Goal: Information Seeking & Learning: Learn about a topic

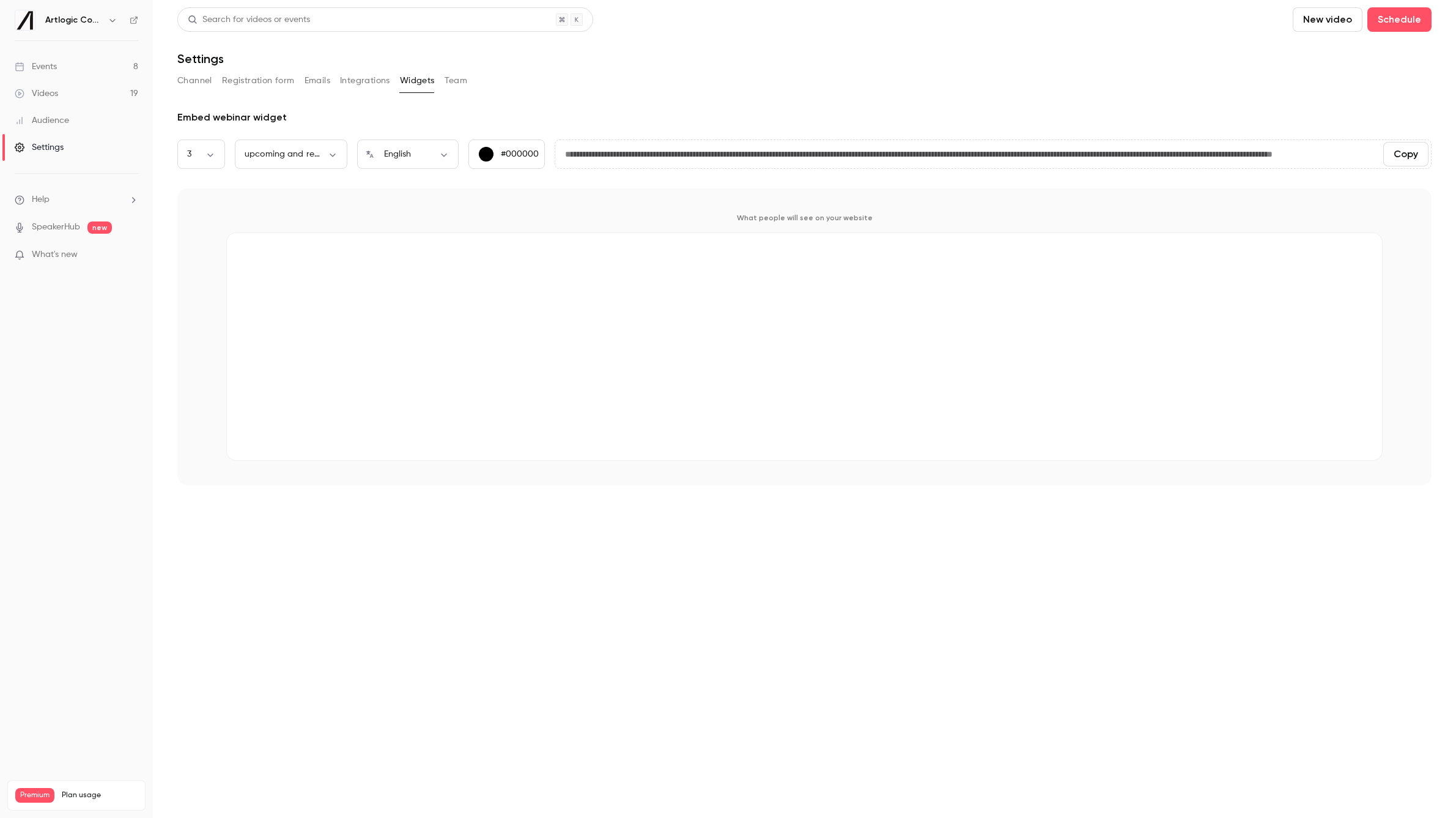
click at [63, 91] on link "Videos 19" at bounding box center [76, 94] width 153 height 27
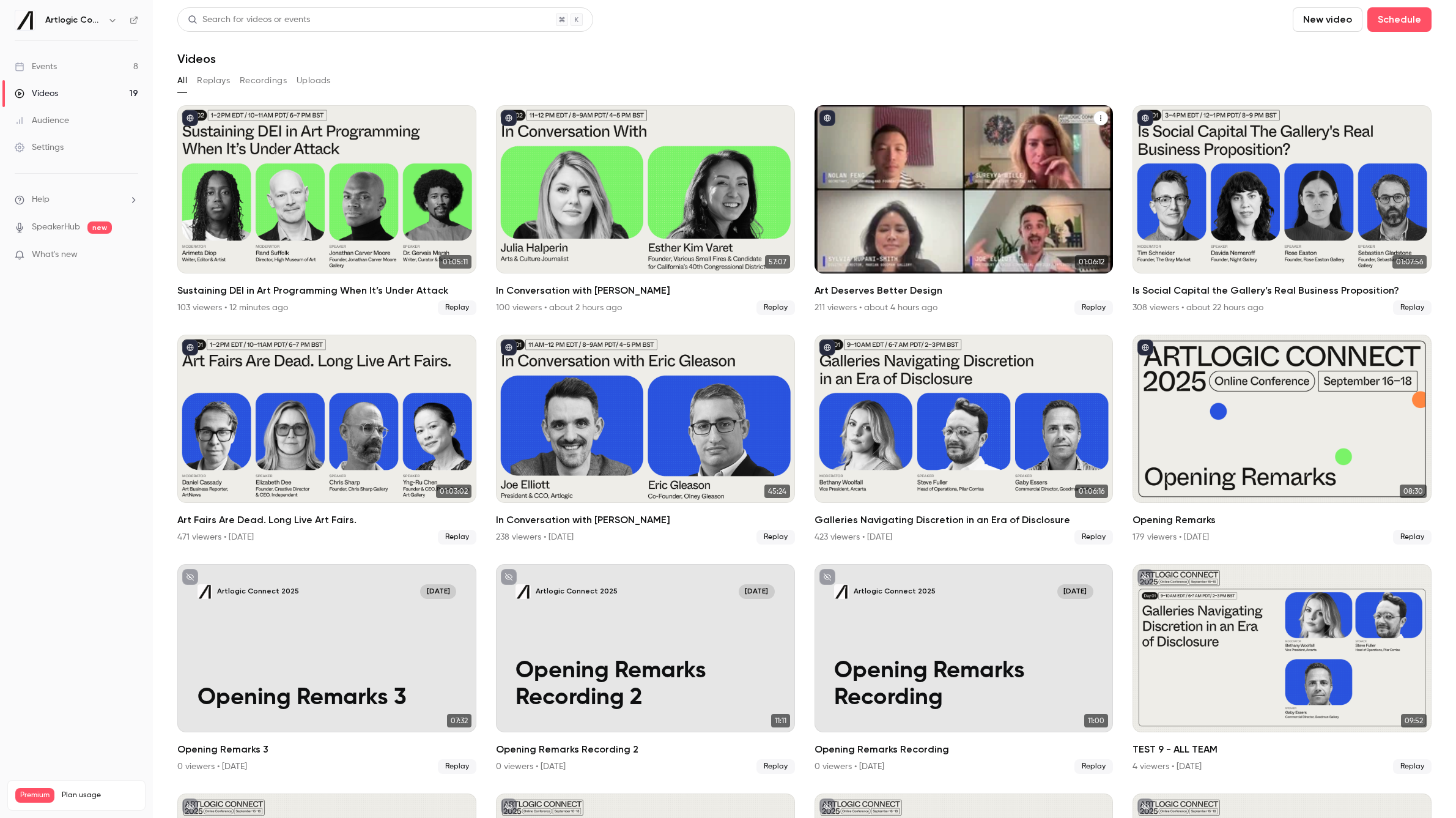
click at [876, 292] on h2 "Art Deserves Better Design" at bounding box center [964, 291] width 299 height 15
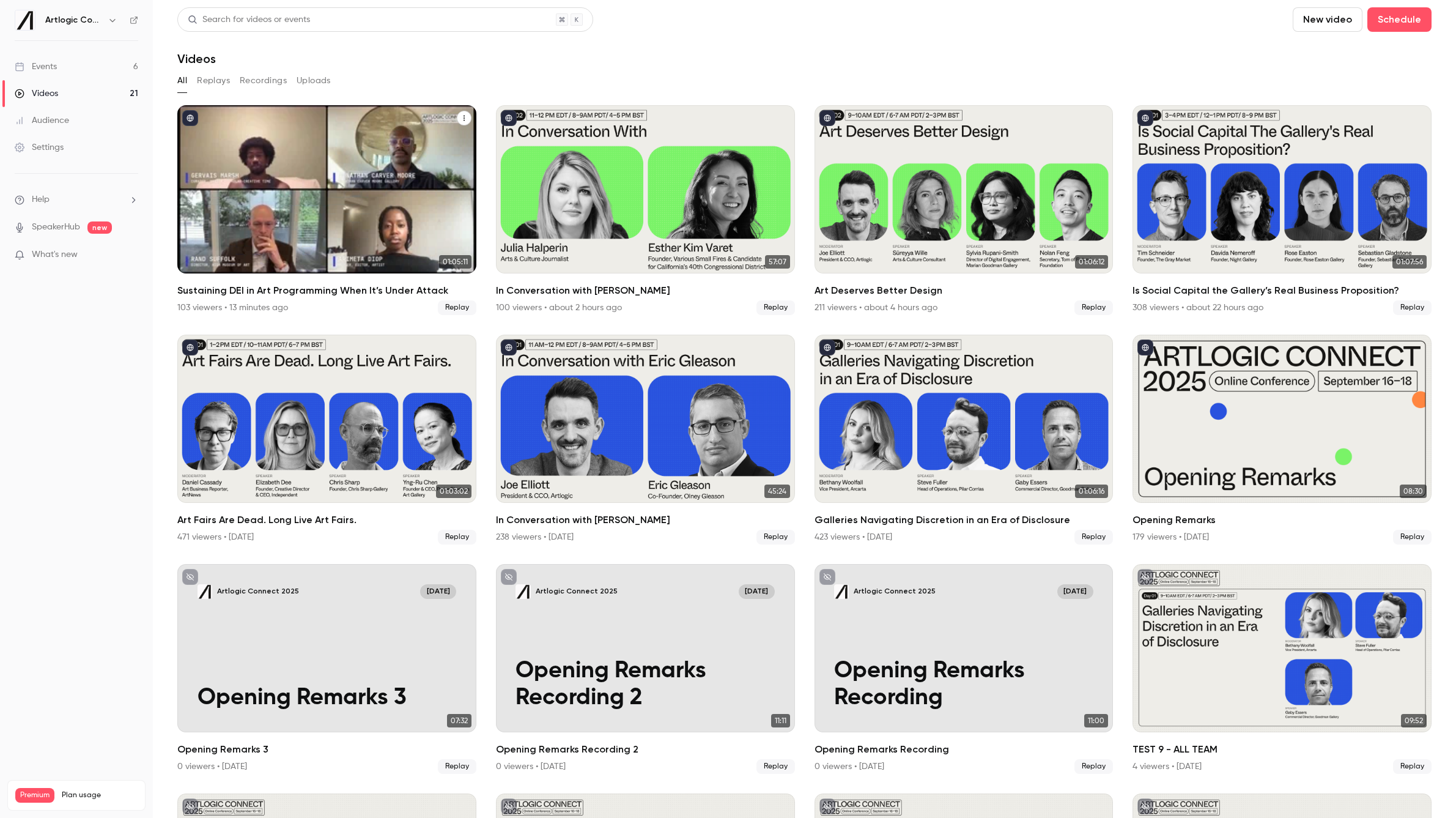
click at [342, 286] on h2 "Sustaining DEI in Art Programming When It’s Under Attack" at bounding box center [326, 291] width 299 height 15
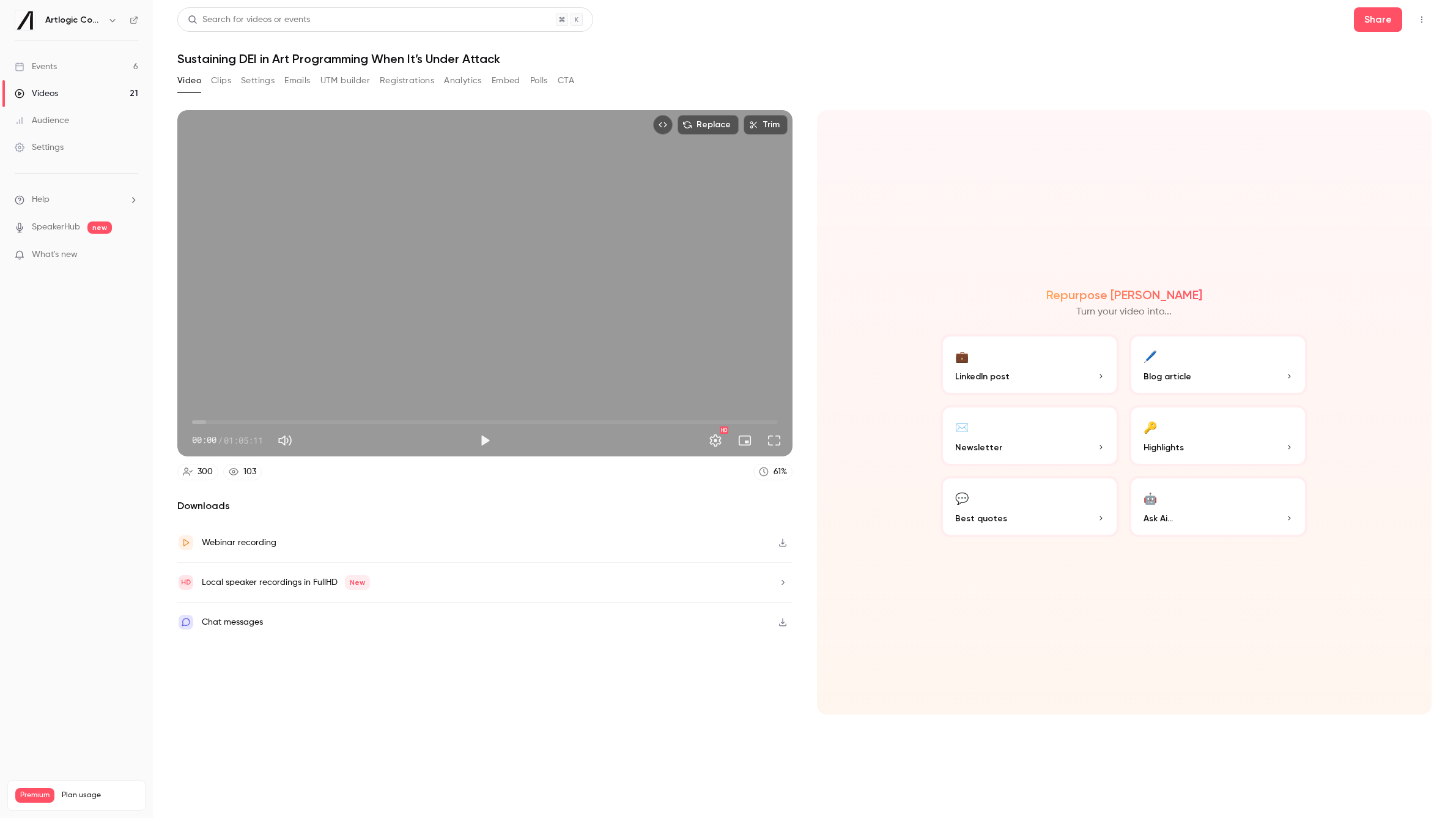
click at [469, 79] on button "Analytics" at bounding box center [463, 80] width 38 height 20
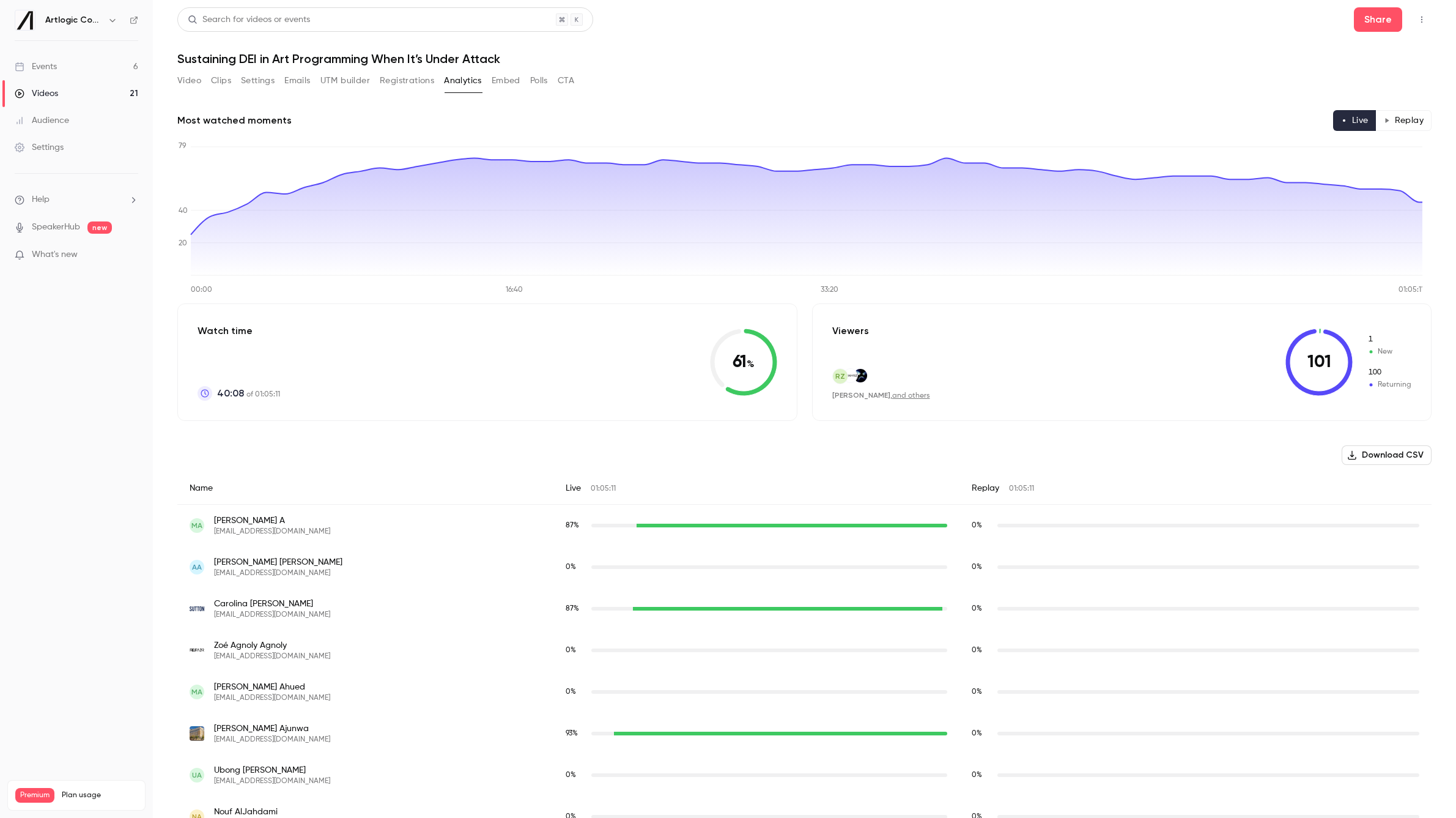
click at [84, 91] on link "Videos 21" at bounding box center [76, 94] width 153 height 27
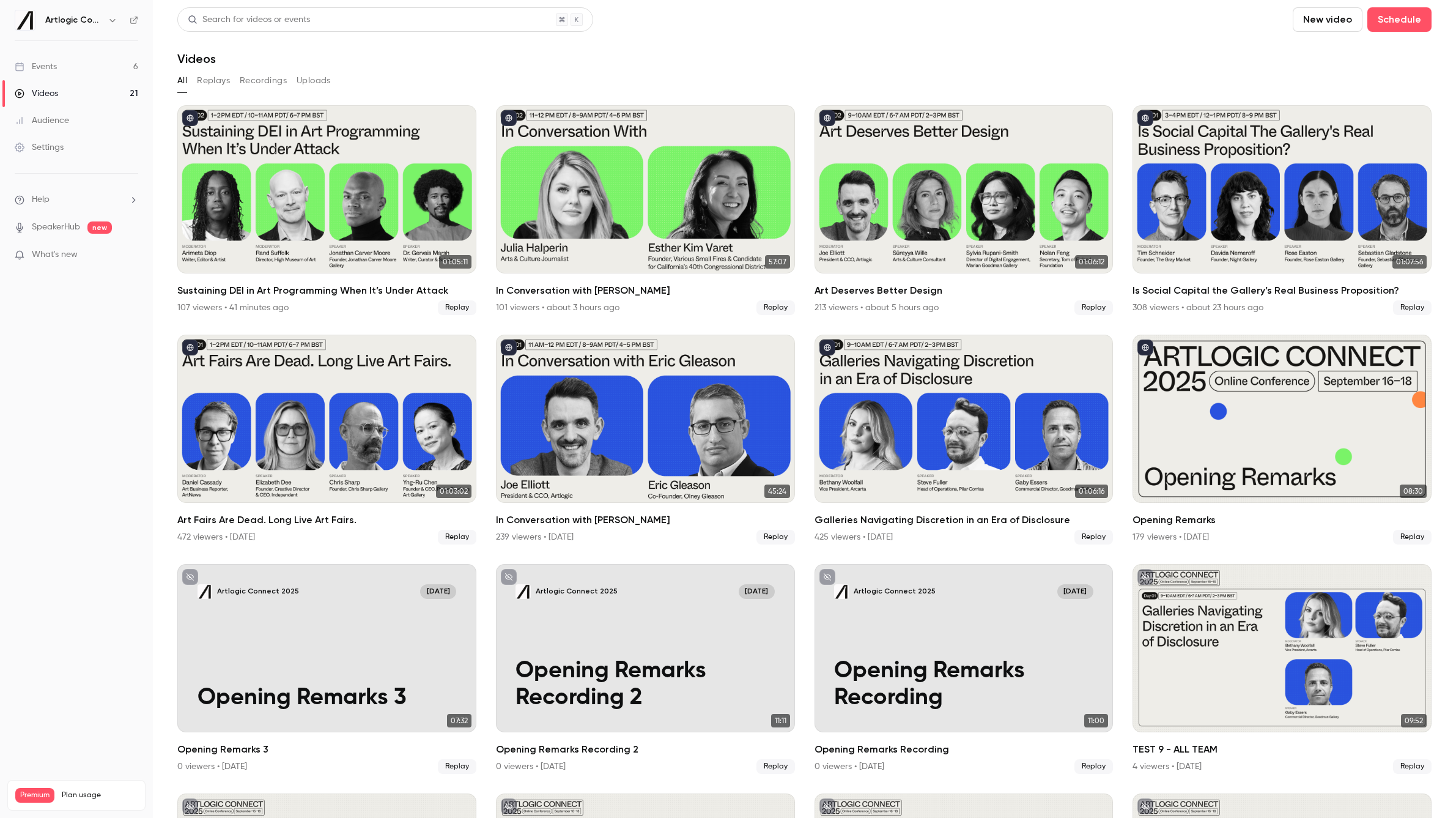
click at [325, 77] on button "Uploads" at bounding box center [314, 80] width 34 height 20
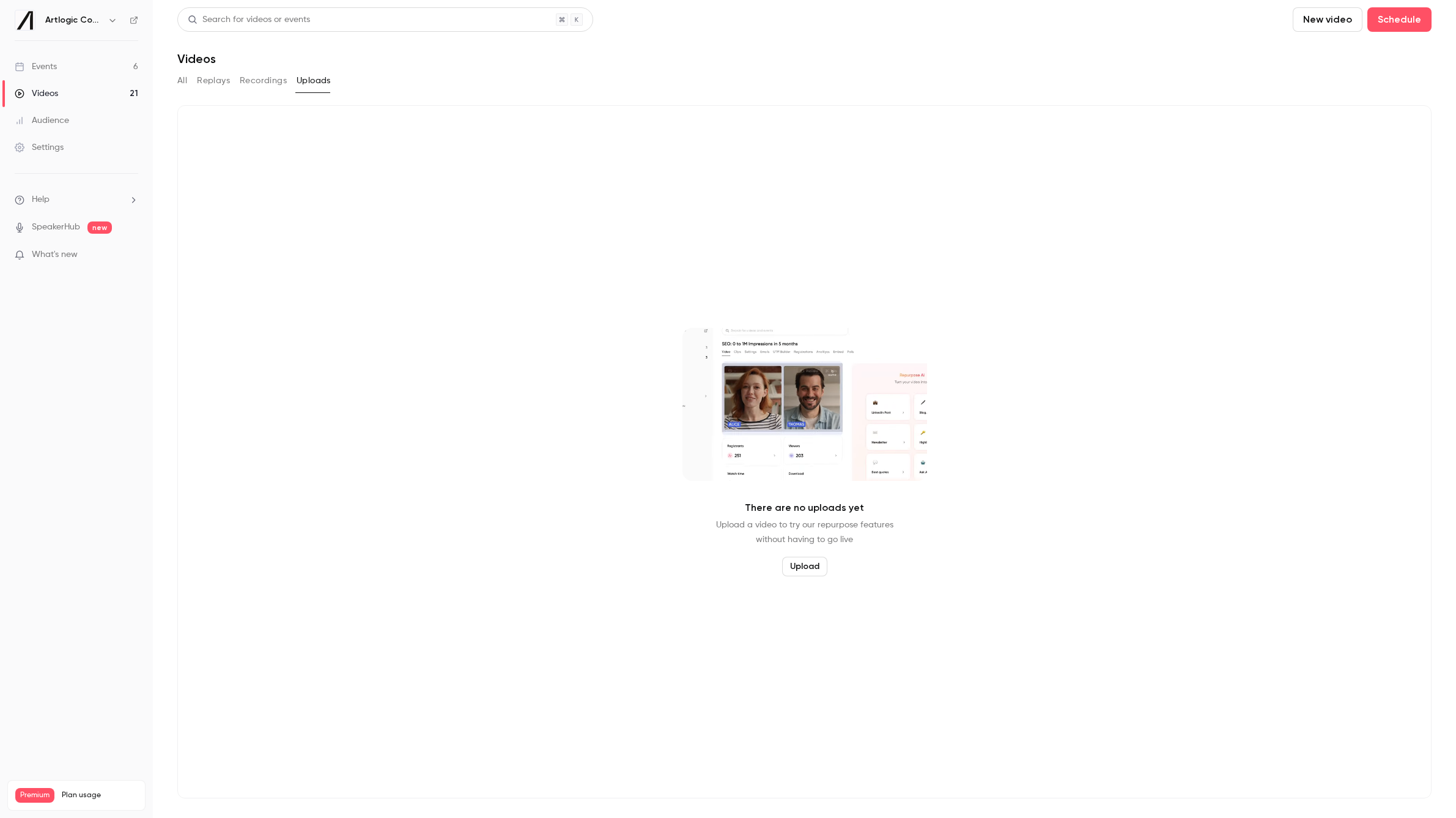
click at [283, 82] on button "Recordings" at bounding box center [263, 80] width 47 height 20
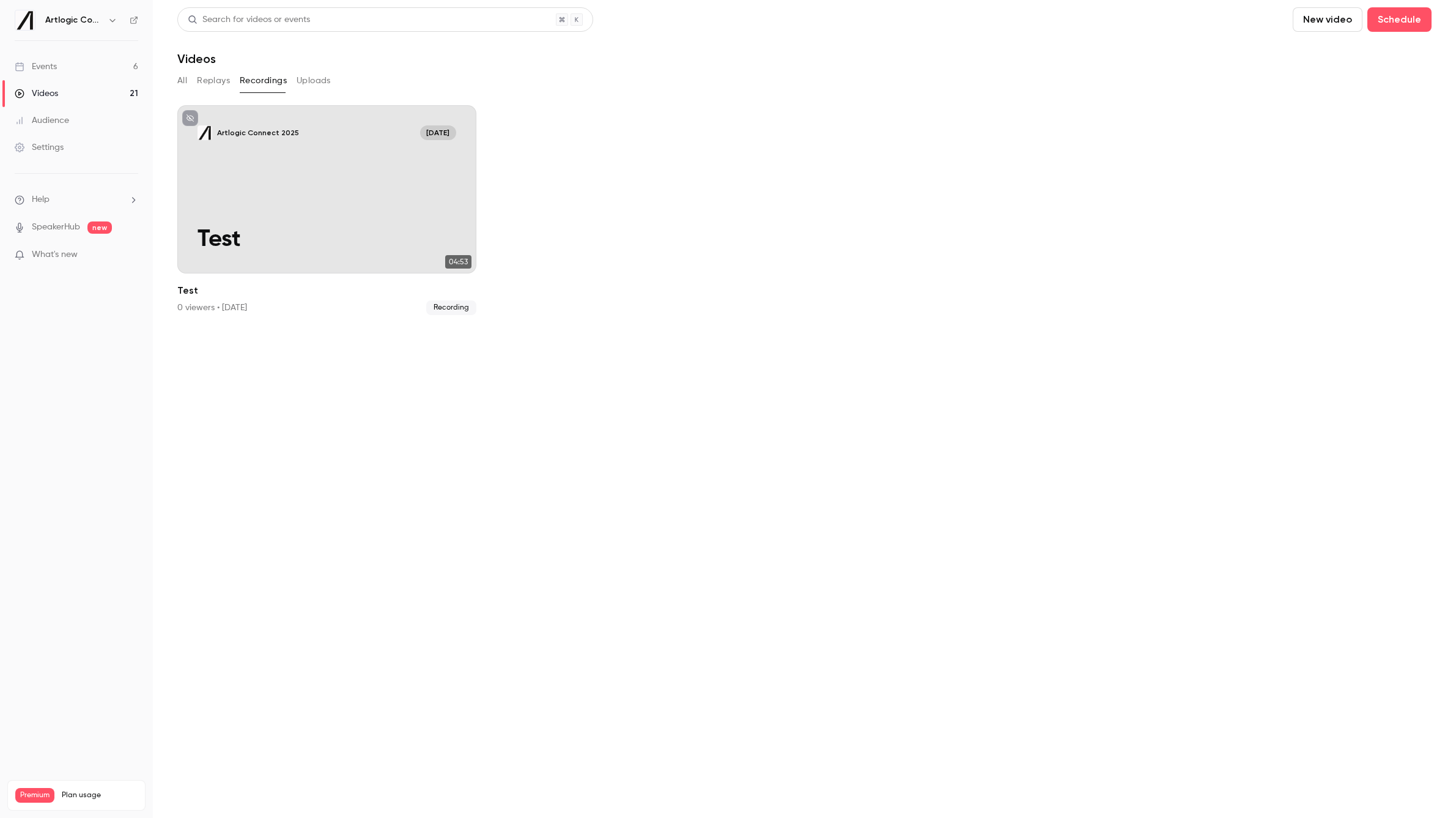
click at [213, 82] on button "Replays" at bounding box center [213, 80] width 33 height 20
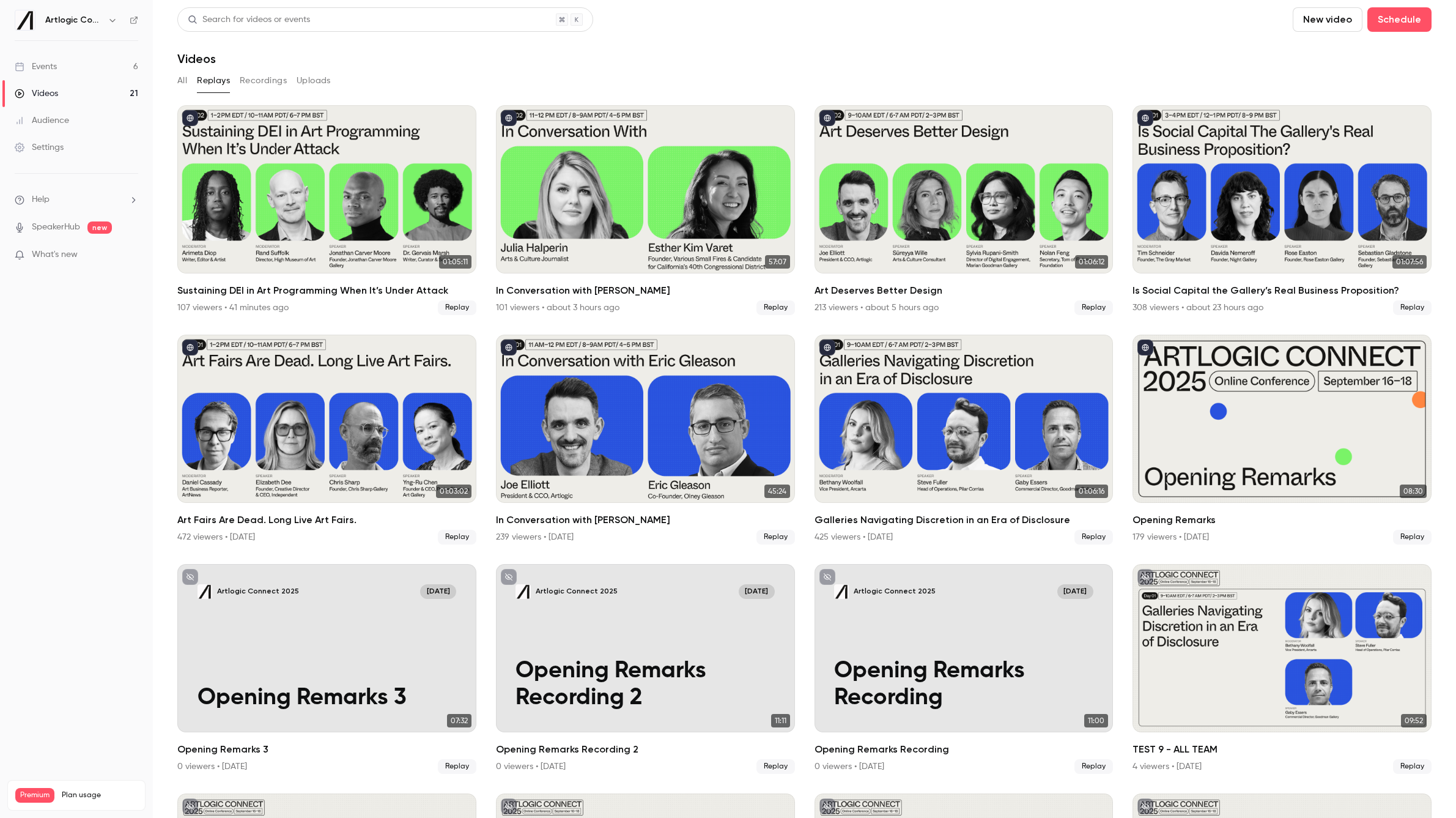
click at [187, 80] on button "All" at bounding box center [182, 80] width 10 height 20
click at [66, 69] on link "Events 6" at bounding box center [76, 66] width 153 height 27
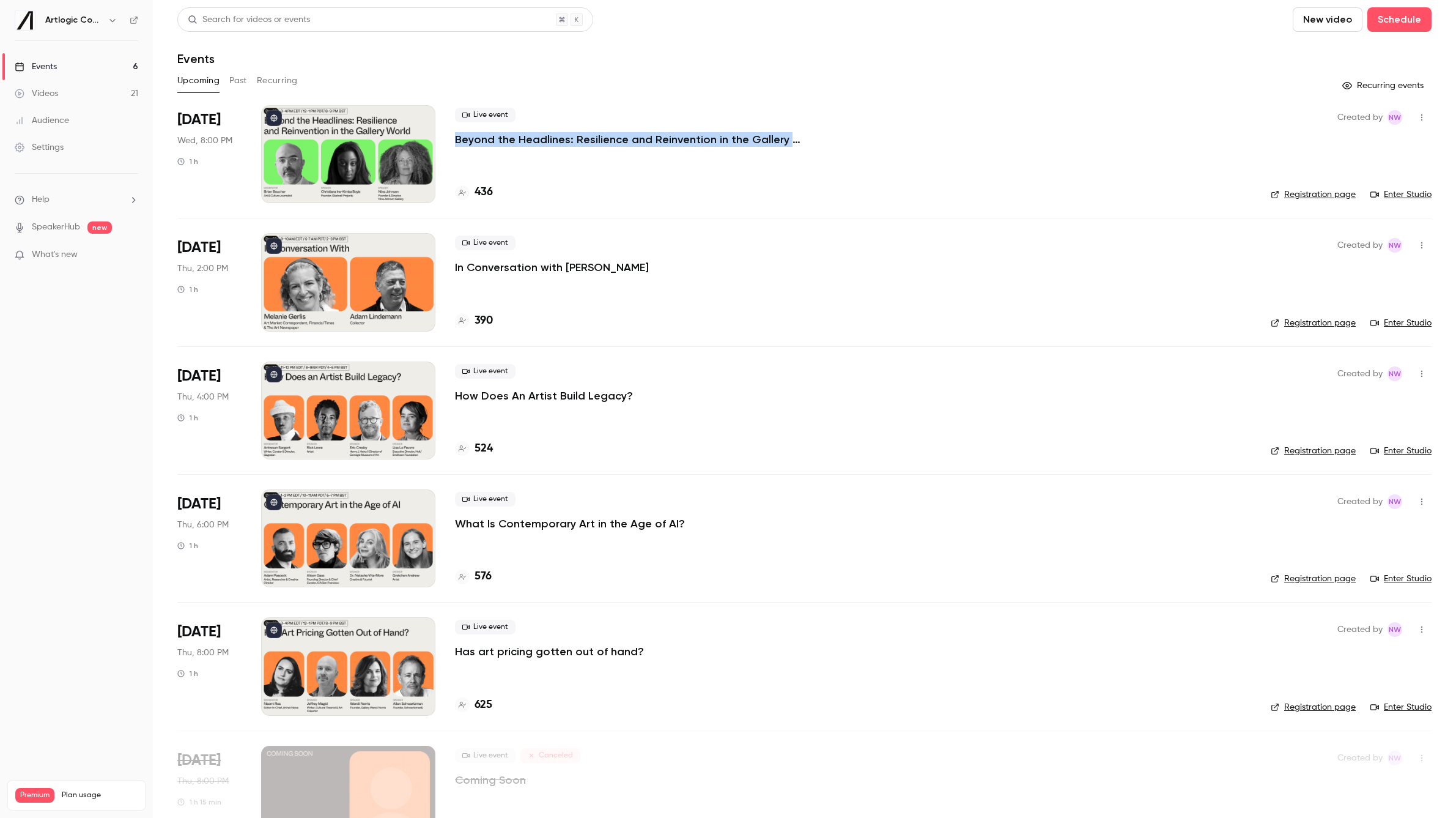
drag, startPoint x: 841, startPoint y: 142, endPoint x: 455, endPoint y: 142, distance: 386.0
click at [455, 142] on div "Live event Beyond the Headlines: Resilience and Reinvention in the Gallery World" at bounding box center [853, 127] width 796 height 39
copy p "Beyond the Headlines: Resilience and Reinvention in the Gallery World"
click at [235, 81] on button "Past" at bounding box center [238, 80] width 18 height 20
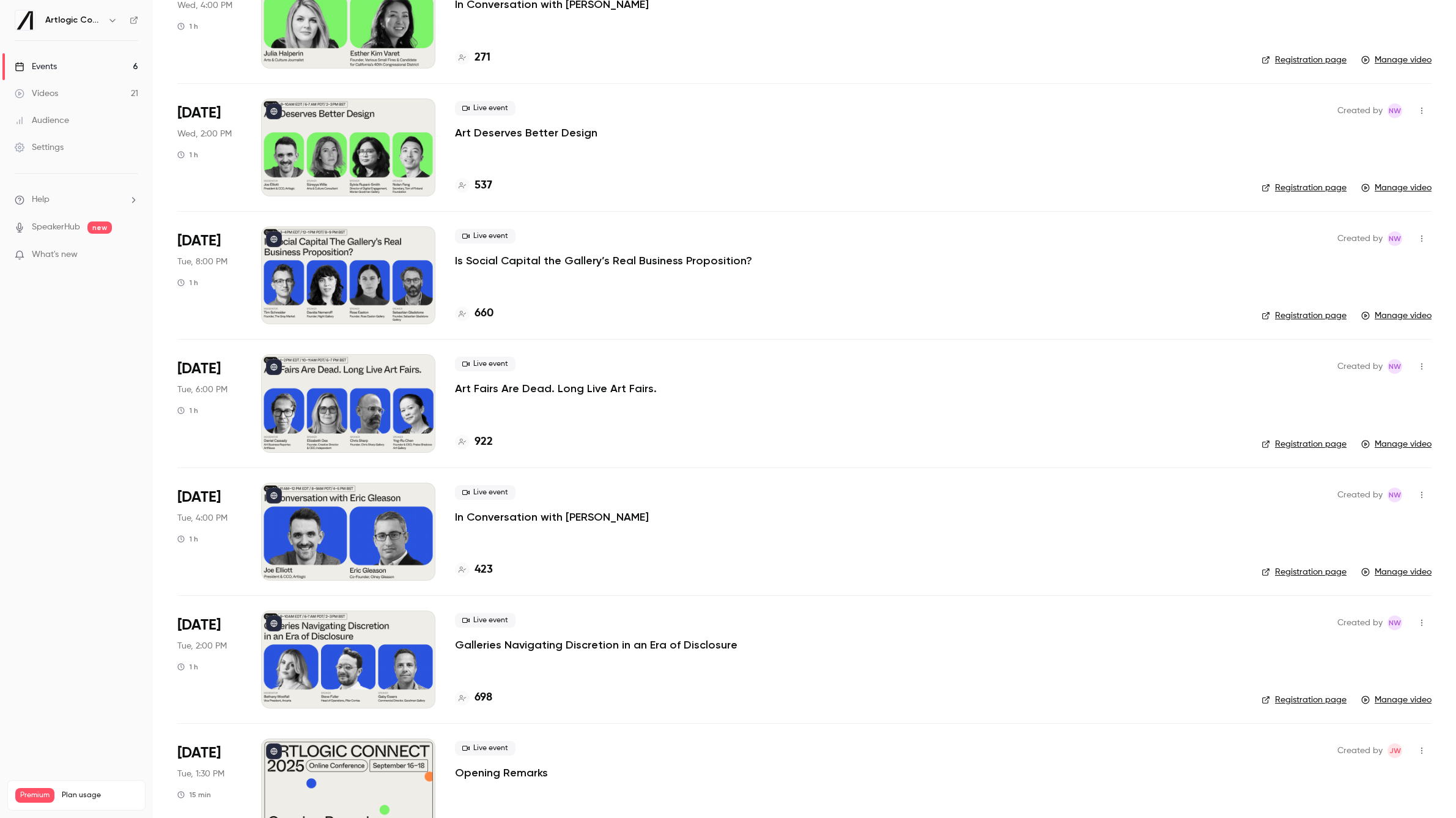
scroll to position [294, 0]
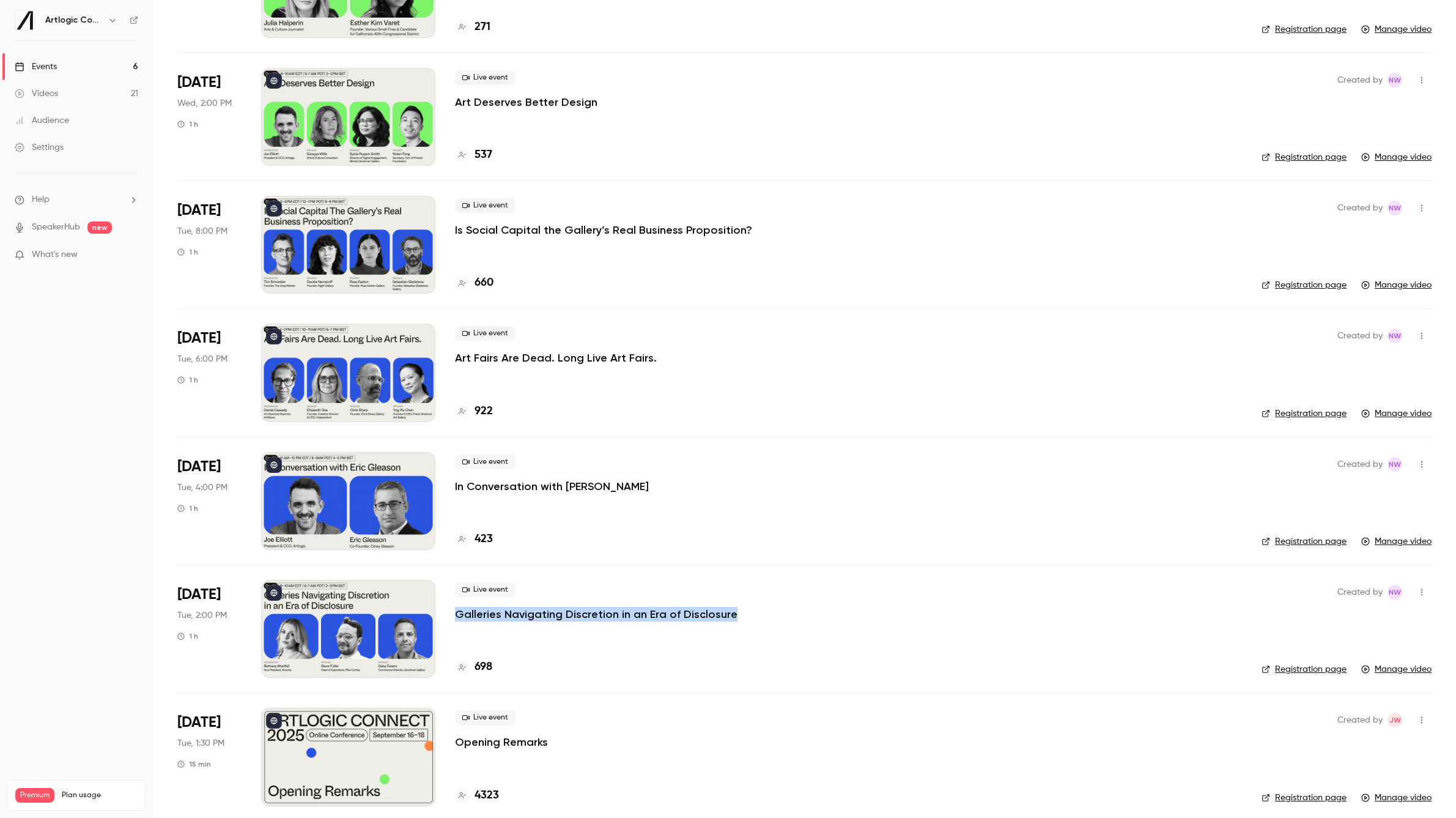
drag, startPoint x: 753, startPoint y: 610, endPoint x: 458, endPoint y: 614, distance: 295.0
click at [458, 614] on div "Live event Galleries Navigating Discretion in an Era of Disclosure" at bounding box center [849, 602] width 787 height 39
copy p "Galleries Navigating Discretion in an Era of Disclosure"
drag, startPoint x: 641, startPoint y: 487, endPoint x: 446, endPoint y: 483, distance: 195.0
click at [446, 483] on li "Sep 16 Tue, 4:00 PM 1 h Live event In Conversation with Eric Gleason 423 Create…" at bounding box center [804, 501] width 1255 height 128
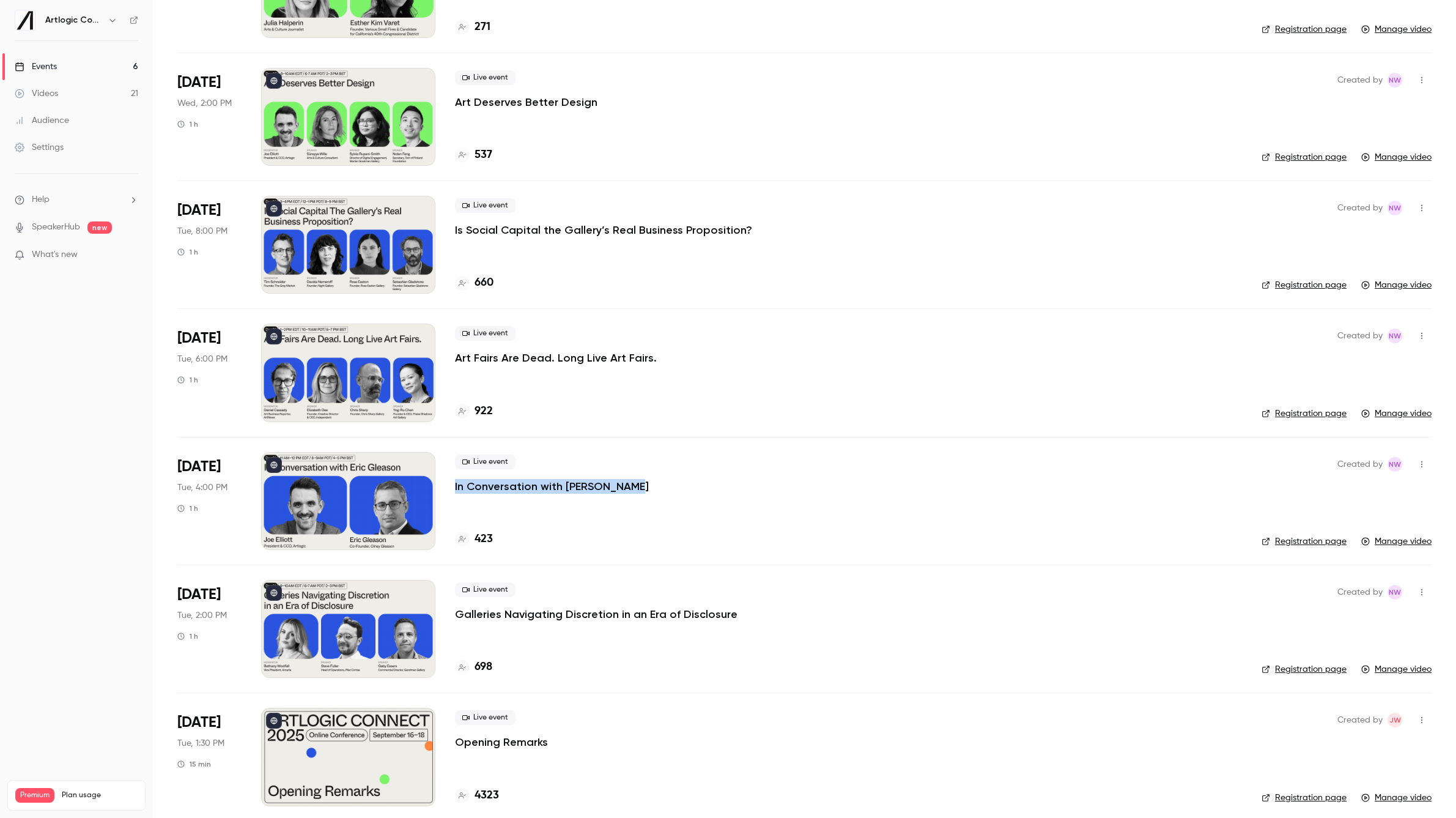
copy p "In Conversation with [PERSON_NAME]"
drag, startPoint x: 670, startPoint y: 351, endPoint x: 457, endPoint y: 362, distance: 213.3
click at [457, 362] on div "Live event Art Fairs Are Dead. Long Live Art Fairs." at bounding box center [849, 346] width 787 height 39
copy p "Art Fairs Are Dead. Long Live Art Fairs."
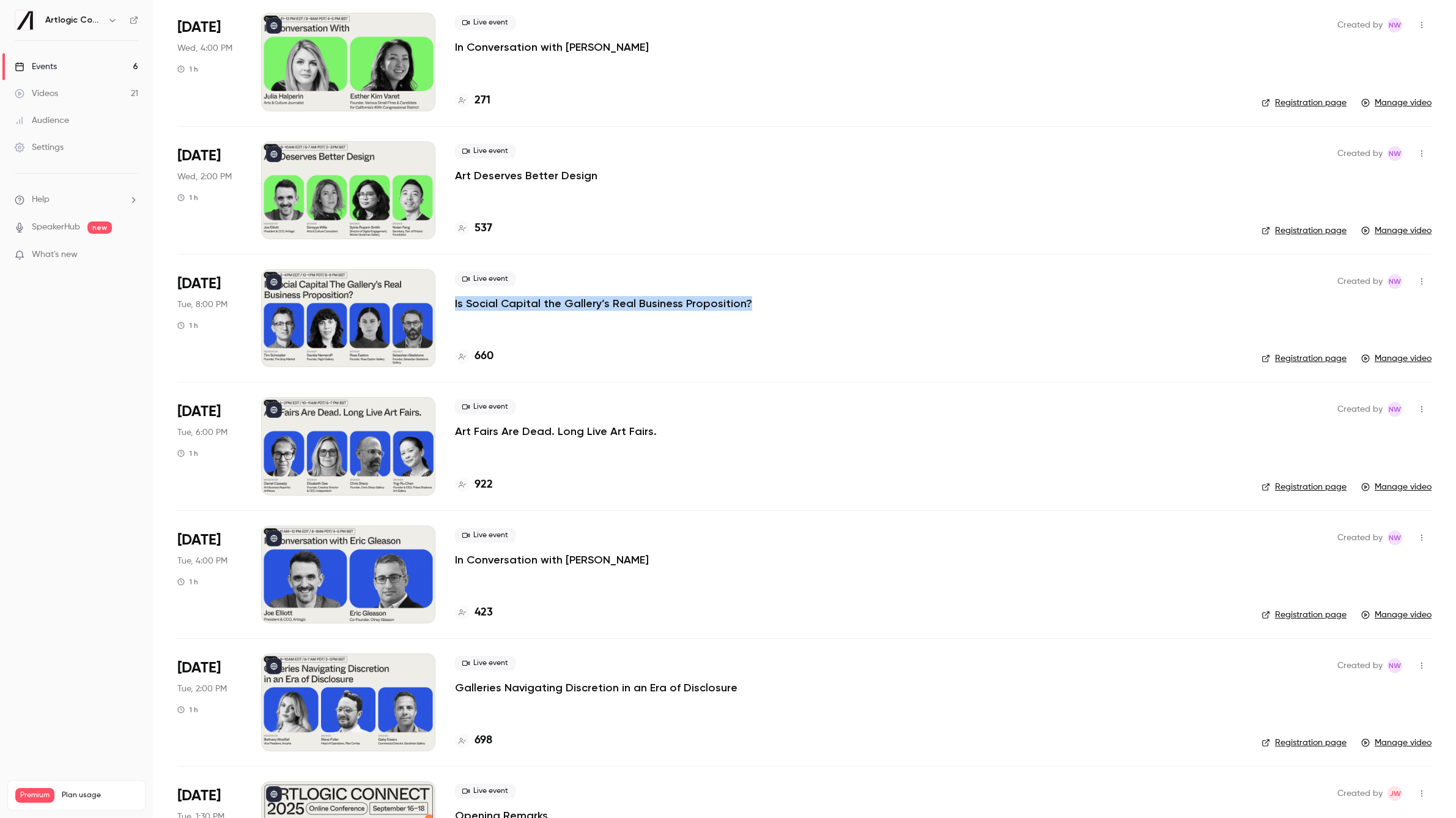
drag, startPoint x: 758, startPoint y: 309, endPoint x: 449, endPoint y: 306, distance: 309.0
click at [449, 306] on li "Sep 16 Tue, 8:00 PM 1 h Live event Is Social Capital the Gallery’s Real Busines…" at bounding box center [804, 317] width 1255 height 128
copy p "Is Social Capital the Gallery’s Real Business Proposition?"
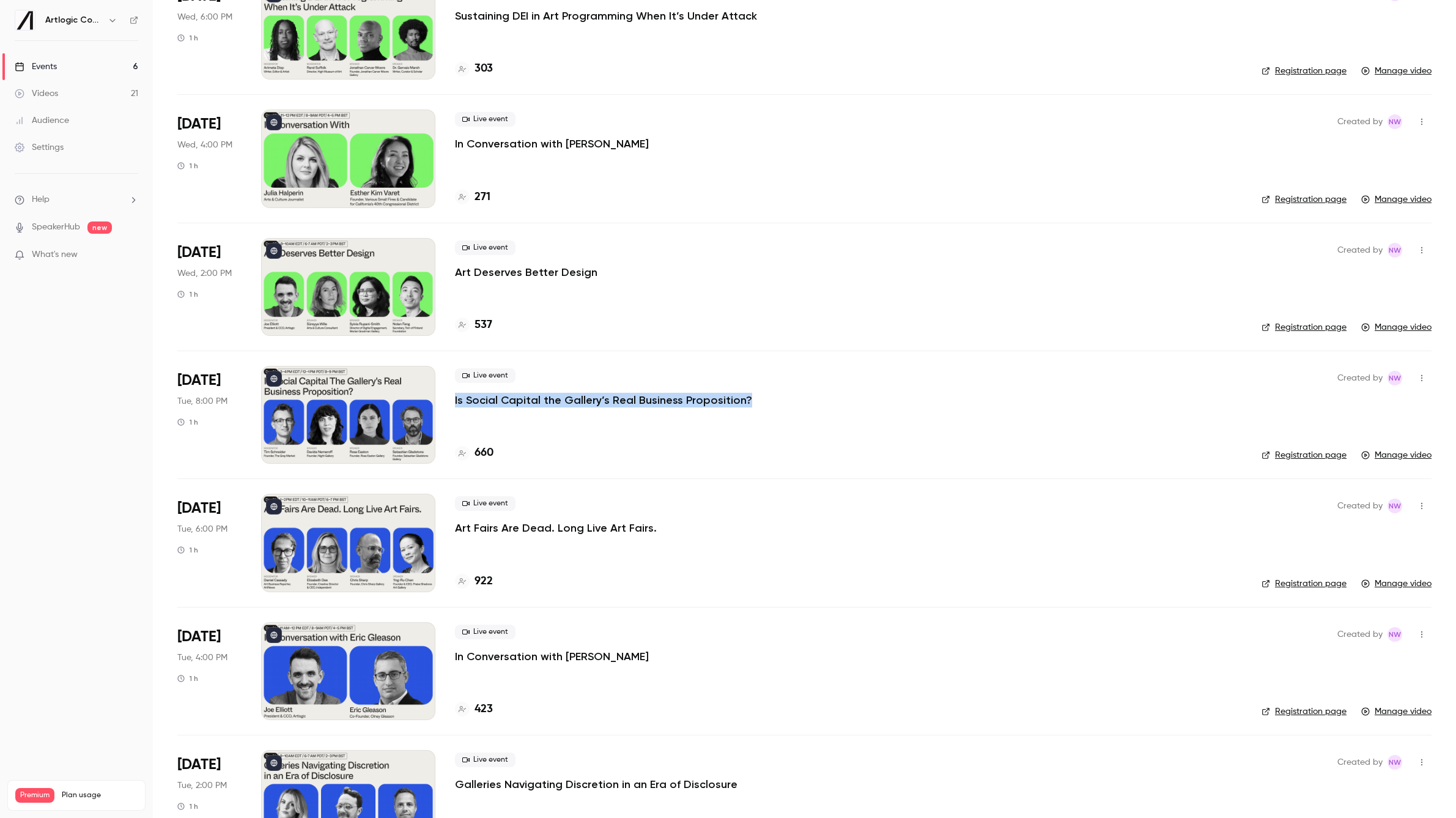
scroll to position [73, 0]
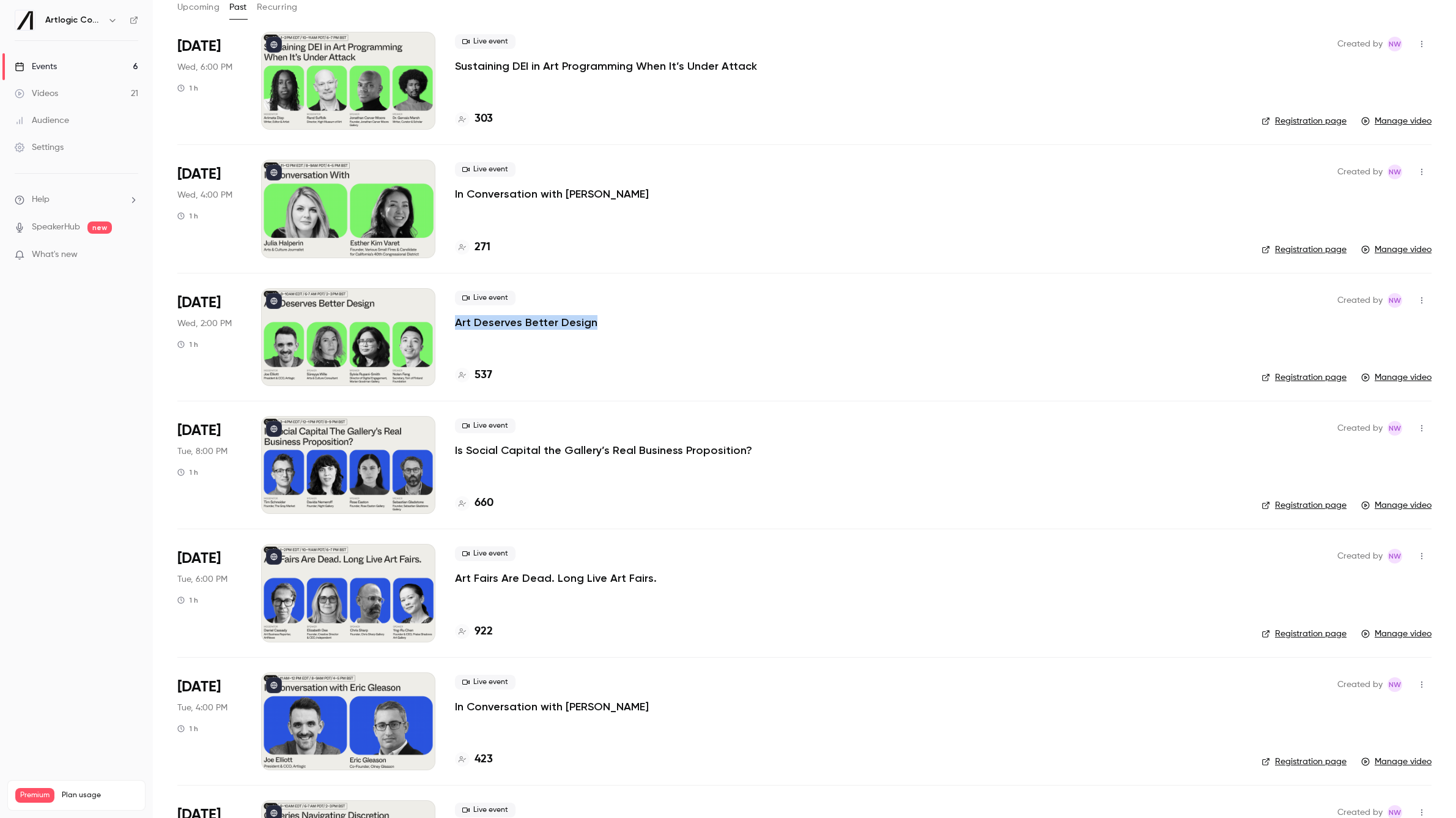
drag, startPoint x: 517, startPoint y: 323, endPoint x: 447, endPoint y: 322, distance: 70.0
click at [447, 322] on li "Sep 17 Wed, 2:00 PM 1 h Live event Art Deserves Better Design 537 Created by NW…" at bounding box center [804, 337] width 1255 height 128
copy p "Art Deserves Better Design"
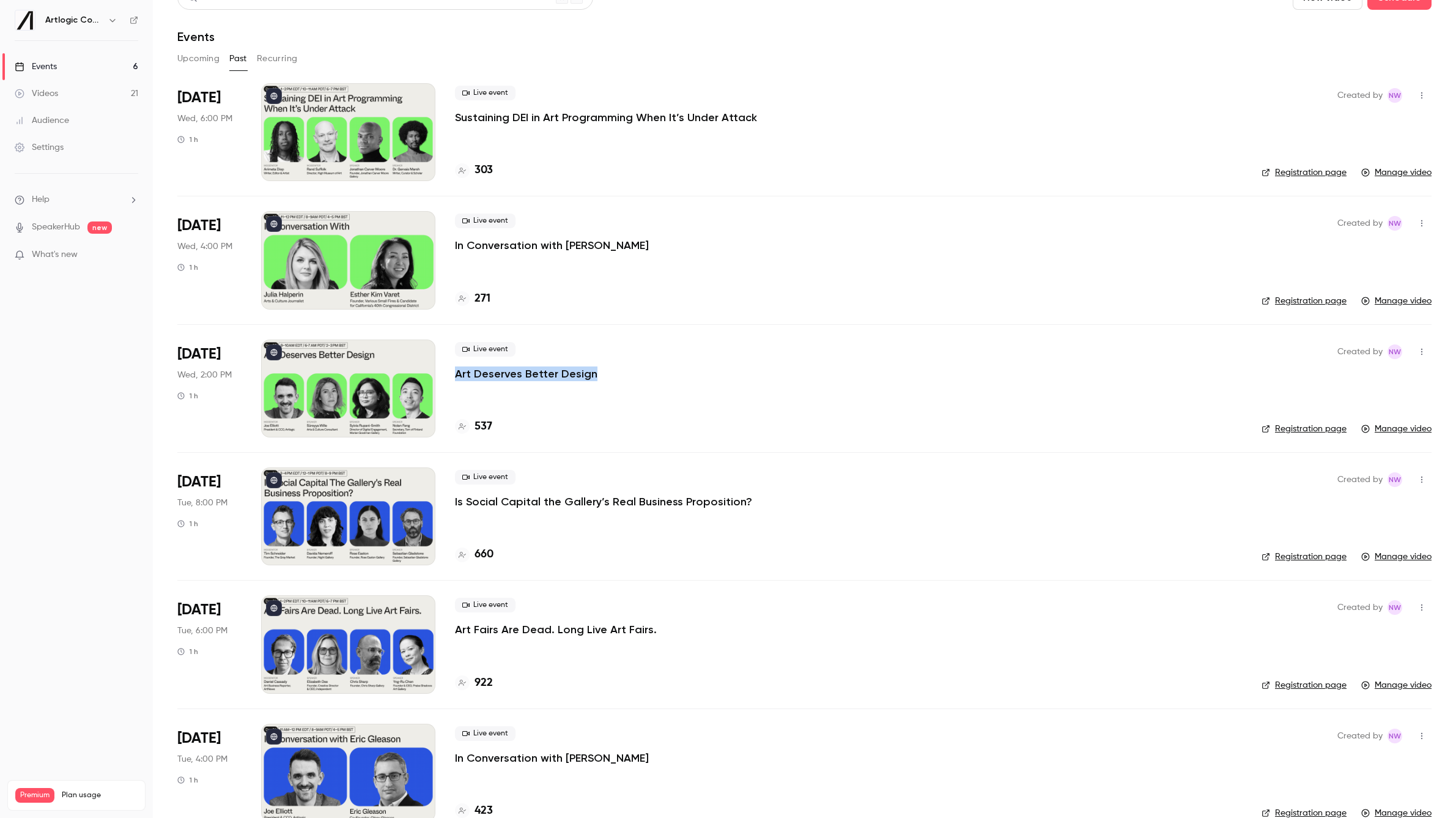
scroll to position [0, 0]
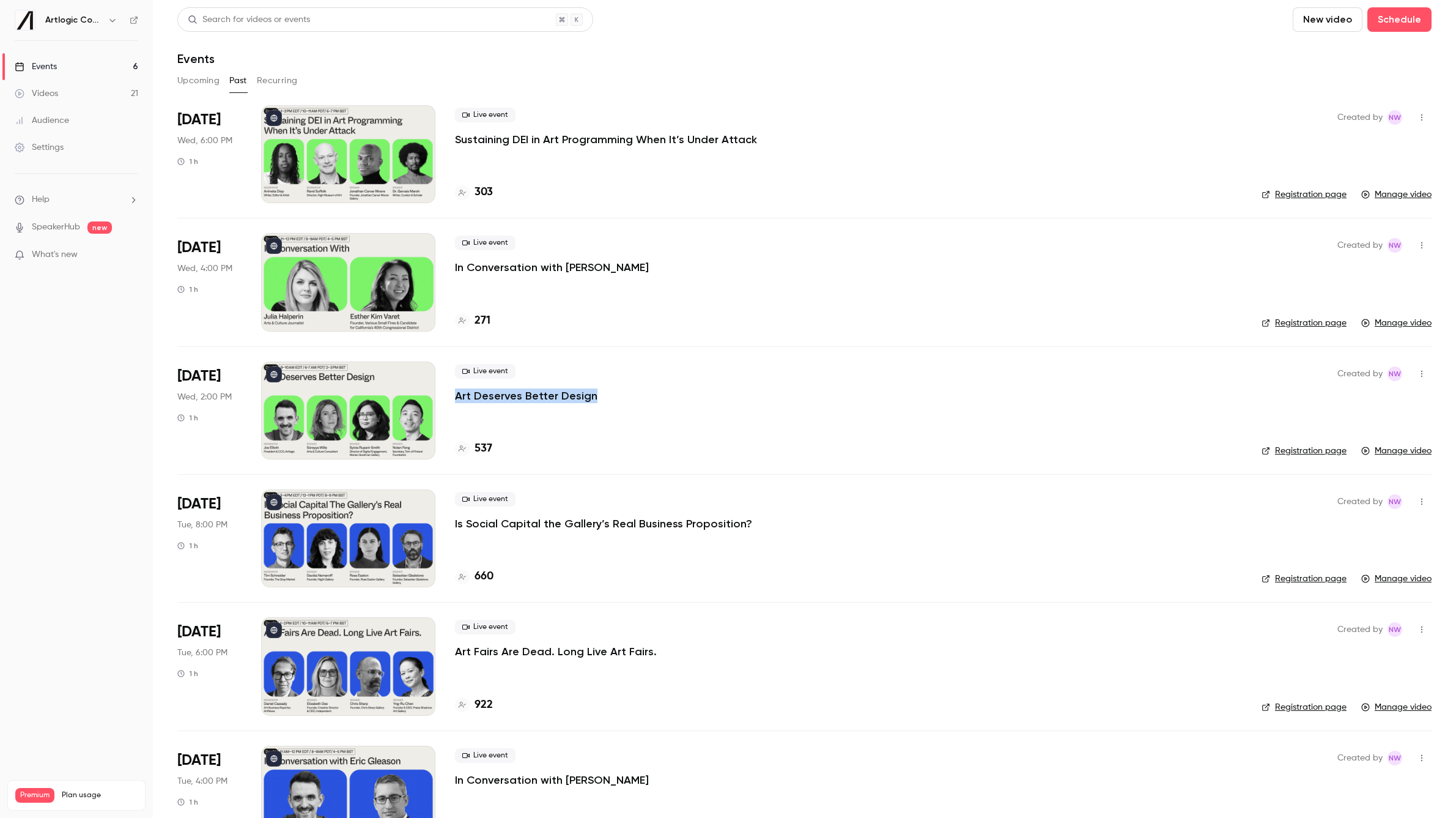
drag, startPoint x: 660, startPoint y: 272, endPoint x: 449, endPoint y: 269, distance: 211.0
click at [449, 269] on li "Sep 17 Wed, 4:00 PM 1 h Live event In Conversation with Esther Kim Varet 271 Cr…" at bounding box center [804, 281] width 1255 height 128
copy p "In Conversation with [PERSON_NAME]"
drag, startPoint x: 763, startPoint y: 140, endPoint x: 454, endPoint y: 145, distance: 309.0
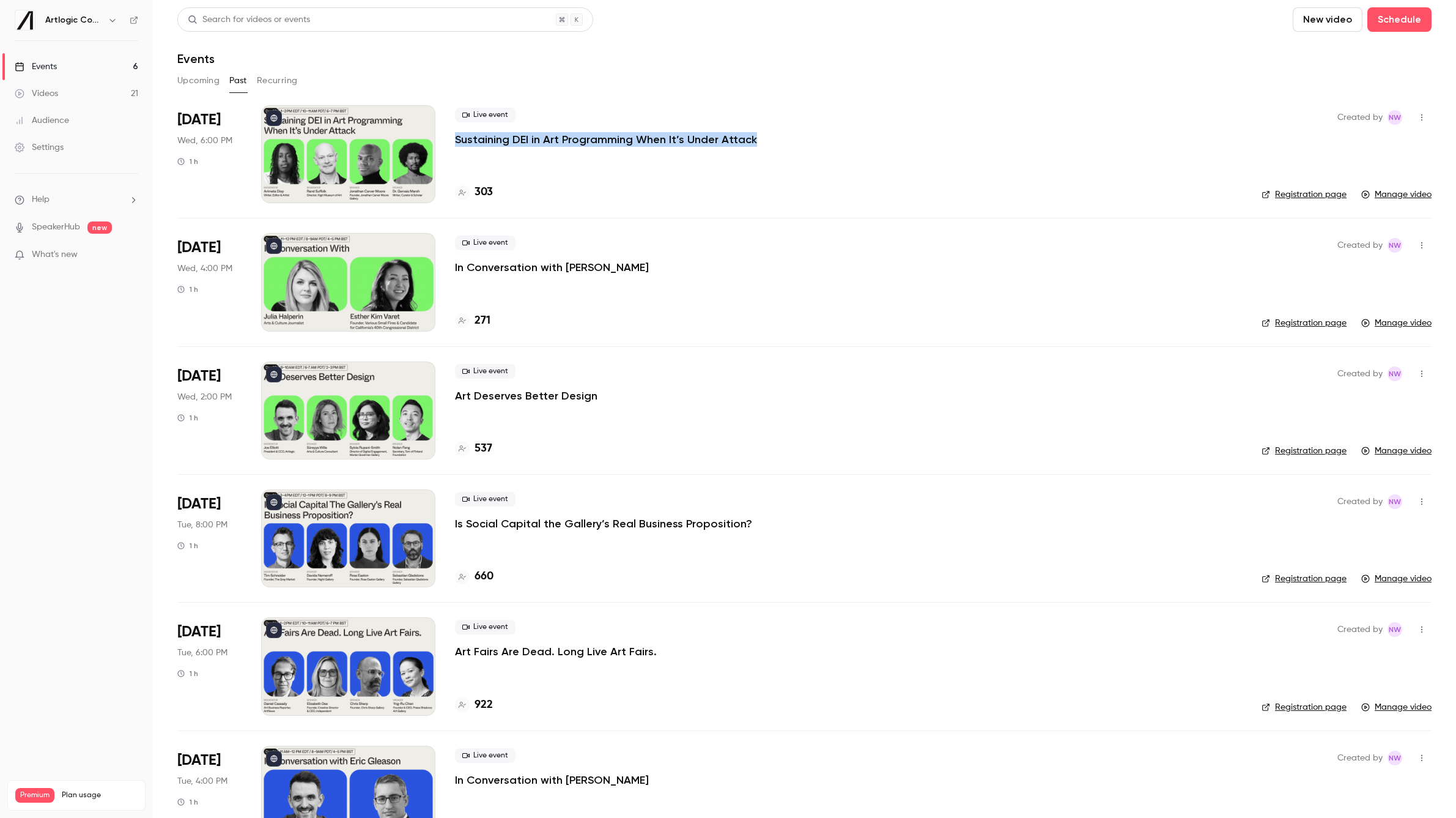
click at [454, 145] on li "Sep 17 Wed, 6:00 PM 1 h Live event Sustaining DEI in Art Programming When It’s …" at bounding box center [804, 162] width 1255 height 112
copy p "Sustaining DEI in Art Programming When It’s Under Attack"
click at [205, 80] on button "Upcoming" at bounding box center [198, 80] width 42 height 20
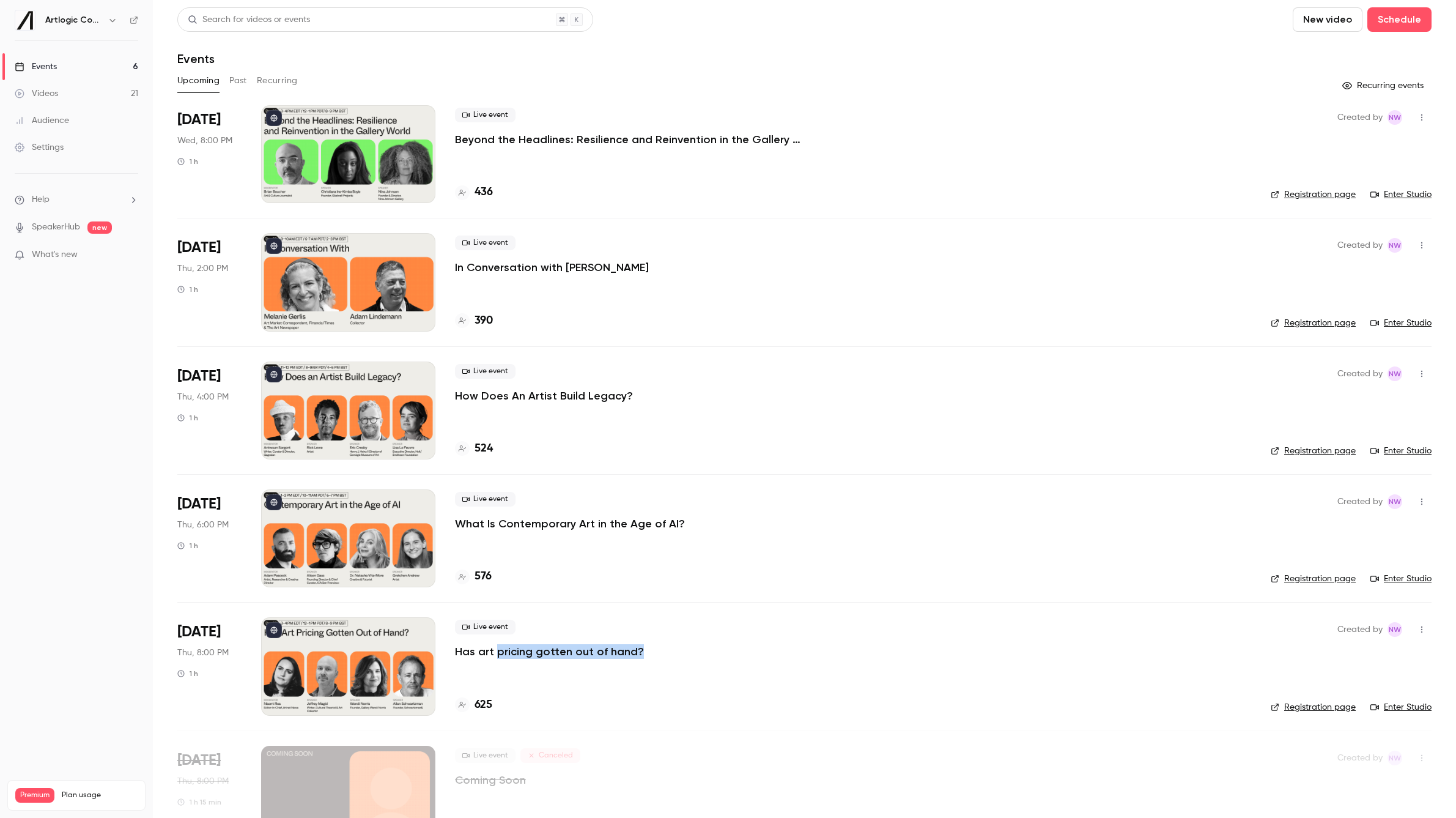
drag, startPoint x: 662, startPoint y: 653, endPoint x: 494, endPoint y: 650, distance: 168.0
click at [494, 650] on div "Live event Has art pricing gotten out of hand?" at bounding box center [853, 639] width 796 height 39
drag, startPoint x: 846, startPoint y: 145, endPoint x: 652, endPoint y: 145, distance: 194.0
click at [652, 145] on div "Live event Beyond the Headlines: Resilience and Reinvention in the Gallery World" at bounding box center [853, 127] width 796 height 39
click at [790, 157] on div "Live event Beyond the Headlines: Resilience and Reinvention in the Gallery Worl…" at bounding box center [853, 154] width 796 height 98
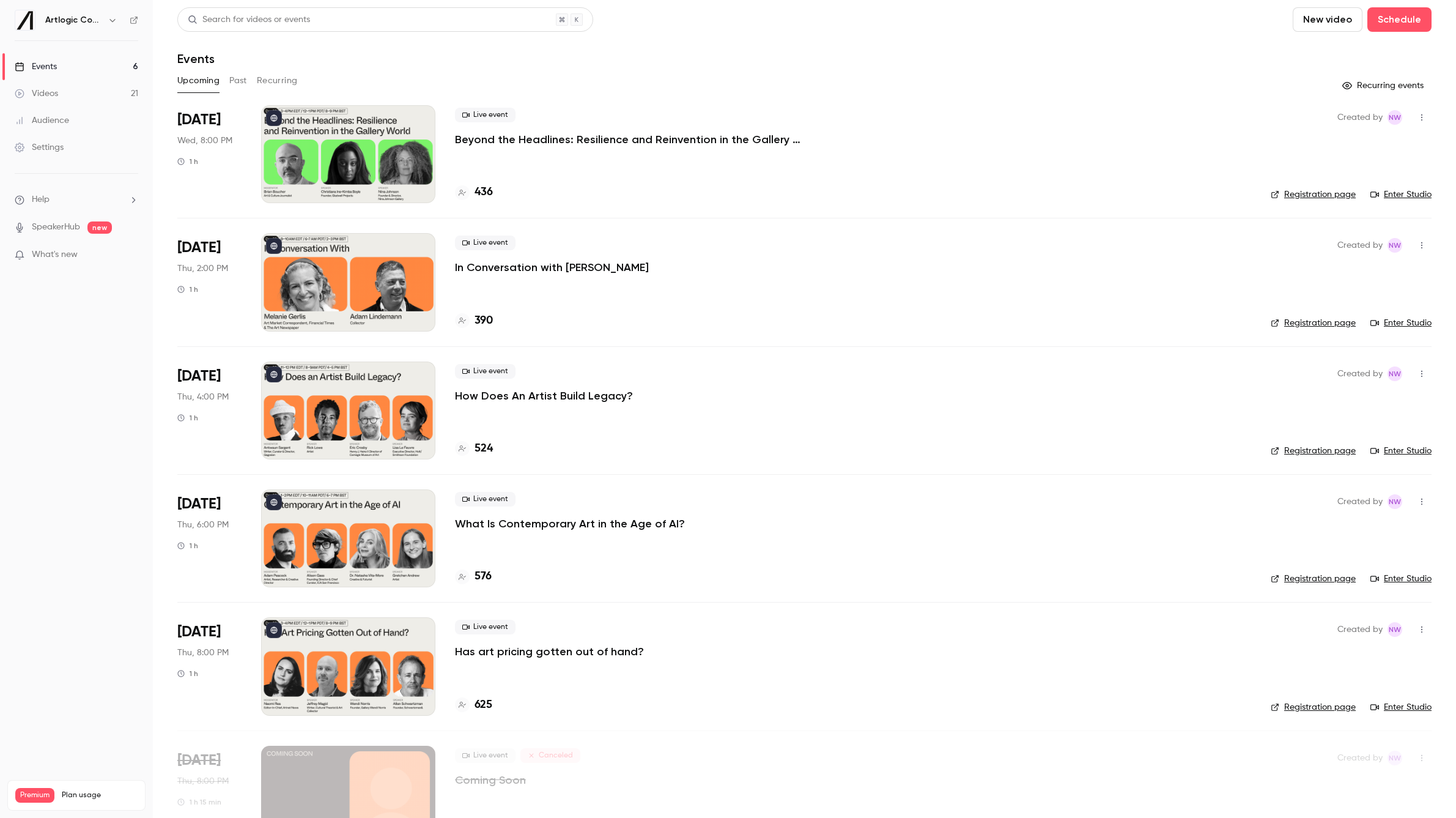
drag, startPoint x: 846, startPoint y: 137, endPoint x: 460, endPoint y: 145, distance: 386.1
click at [469, 148] on div "Live event Beyond the Headlines: Resilience and Reinvention in the Gallery Worl…" at bounding box center [853, 154] width 796 height 98
drag, startPoint x: 697, startPoint y: 148, endPoint x: 455, endPoint y: 142, distance: 242.1
click at [455, 142] on div "Live event Beyond the Headlines: Resilience and Reinvention in the Gallery World" at bounding box center [853, 127] width 796 height 39
copy p "Beyond the Headlines: Resilience and Reinvention in the Gallery World"
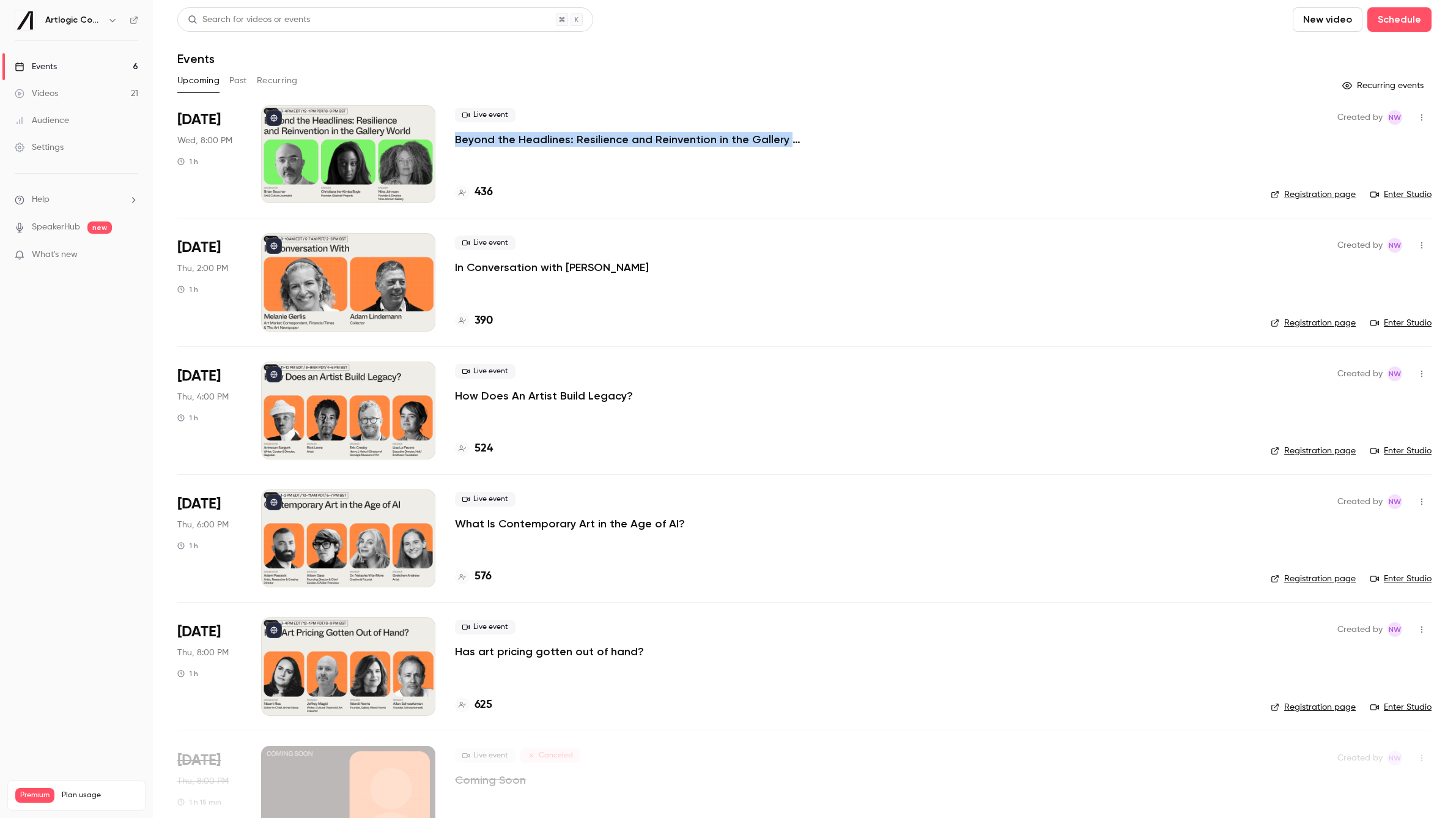
drag, startPoint x: 680, startPoint y: 266, endPoint x: 452, endPoint y: 266, distance: 228.0
click at [452, 266] on li "Sep 18 Thu, 2:00 PM 1 h Live event In Conversation with Adam Lindemann 390 Crea…" at bounding box center [804, 281] width 1255 height 128
drag, startPoint x: 643, startPoint y: 400, endPoint x: 455, endPoint y: 395, distance: 188.1
click at [455, 395] on div "Live event How Does An Artist Build Legacy?" at bounding box center [853, 383] width 796 height 39
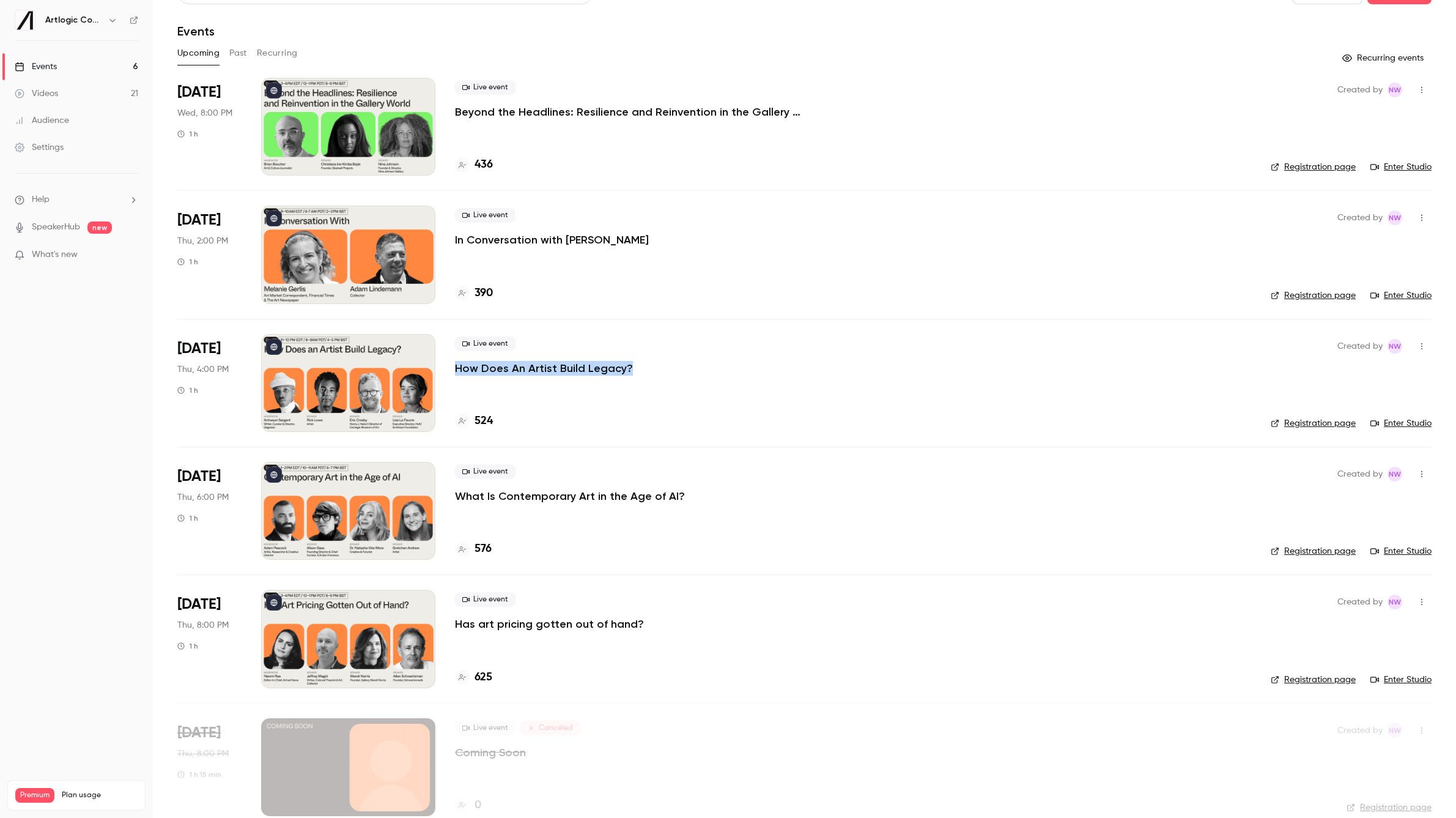
scroll to position [48, 0]
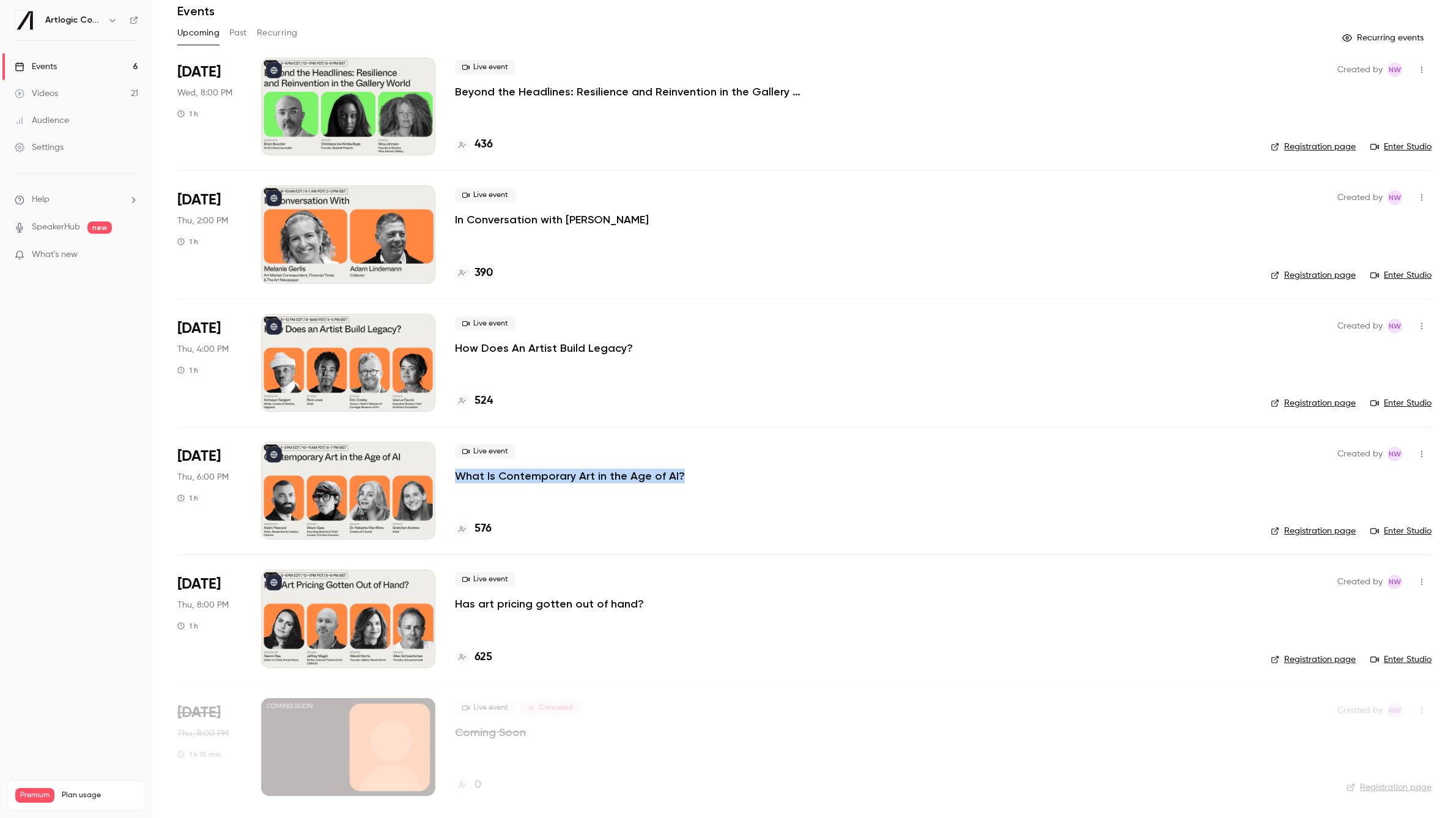
drag, startPoint x: 639, startPoint y: 478, endPoint x: 457, endPoint y: 477, distance: 182.0
click at [457, 477] on div "Live event What Is Contemporary Art in the Age of AI?" at bounding box center [853, 464] width 796 height 39
drag, startPoint x: 638, startPoint y: 608, endPoint x: 458, endPoint y: 602, distance: 180.1
click at [458, 602] on div "Live event Has art pricing gotten out of hand?" at bounding box center [853, 591] width 796 height 39
